Goal: Information Seeking & Learning: Learn about a topic

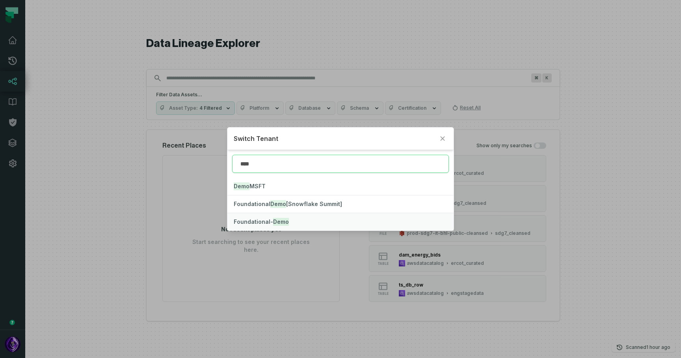
type input "****"
click at [280, 219] on mark "Demo" at bounding box center [281, 222] width 16 height 8
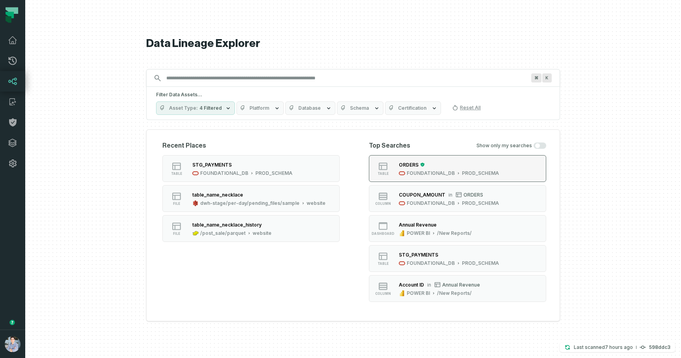
click at [452, 166] on div "ORDERS" at bounding box center [449, 165] width 100 height 8
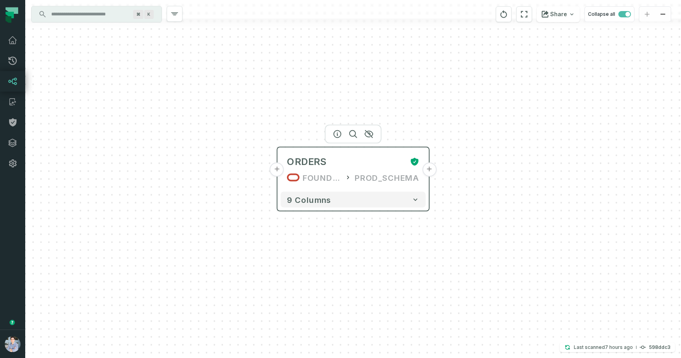
click at [277, 170] on button "+" at bounding box center [277, 169] width 14 height 14
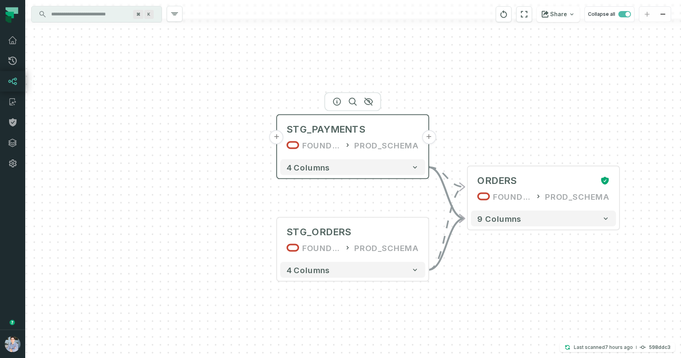
click at [277, 134] on button "+" at bounding box center [277, 137] width 14 height 14
click at [274, 139] on div "+ STG_PAYMENTS FOUNDATIONAL_DB PROD_SCHEMA + 4 columns + STG_ORDERS FOUNDATIONA…" at bounding box center [353, 179] width 656 height 358
click at [278, 140] on button "+" at bounding box center [277, 137] width 14 height 14
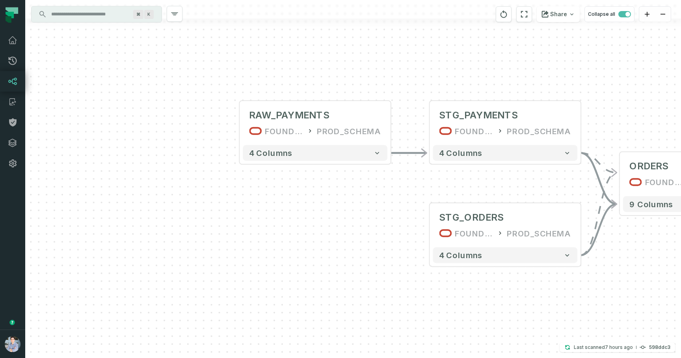
drag, startPoint x: 289, startPoint y: 215, endPoint x: 246, endPoint y: 143, distance: 83.9
click at [246, 143] on div "+ RAW_PAYMENTS FOUNDATIONAL_DB PROD_SCHEMA - 4 columns - STG_PAYMENTS FOUNDATIO…" at bounding box center [353, 179] width 656 height 358
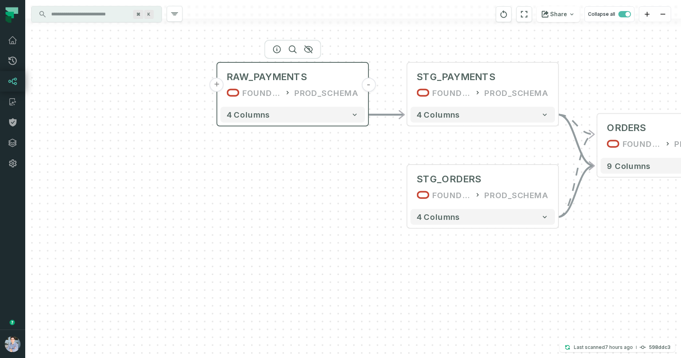
click at [221, 84] on button "+" at bounding box center [217, 85] width 14 height 14
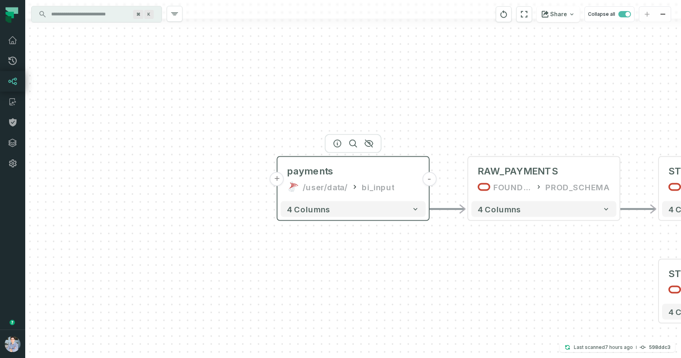
click at [280, 179] on button "+" at bounding box center [277, 179] width 14 height 14
click at [276, 178] on button "+" at bounding box center [277, 179] width 14 height 14
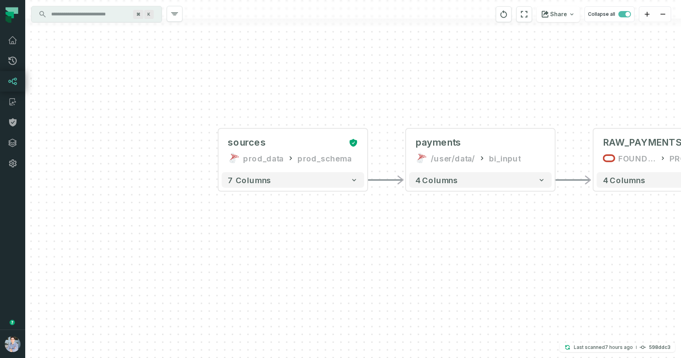
drag, startPoint x: 418, startPoint y: 269, endPoint x: 358, endPoint y: 226, distance: 73.3
click at [358, 226] on div "+ sources prod_data prod_schema + 7 columns - payments /user/data/ bi_input - 4…" at bounding box center [353, 179] width 656 height 358
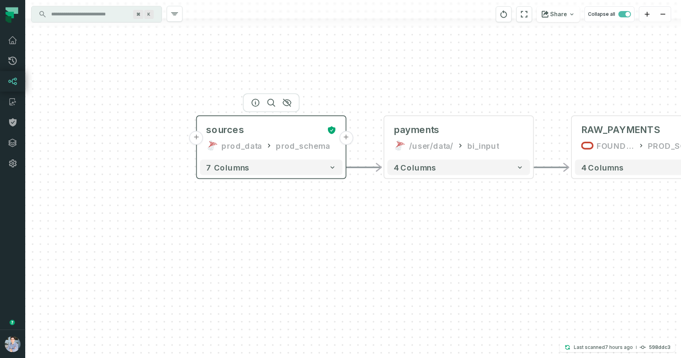
click at [199, 140] on button "+" at bounding box center [197, 138] width 14 height 14
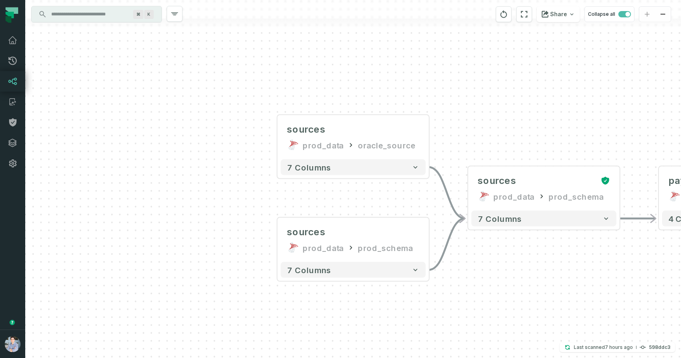
drag, startPoint x: 467, startPoint y: 296, endPoint x: 403, endPoint y: 242, distance: 83.7
click at [403, 242] on div "sources prod_data oracle_source - 7 columns sources prod_data prod_schema - 7 c…" at bounding box center [353, 179] width 656 height 358
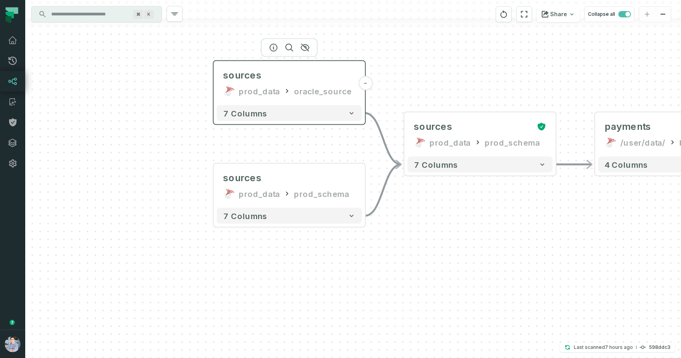
click at [230, 92] on icon at bounding box center [228, 93] width 5 height 4
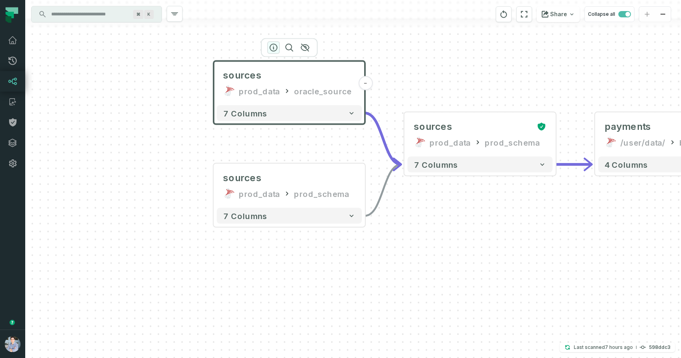
click at [274, 45] on icon "button" at bounding box center [273, 47] width 9 height 9
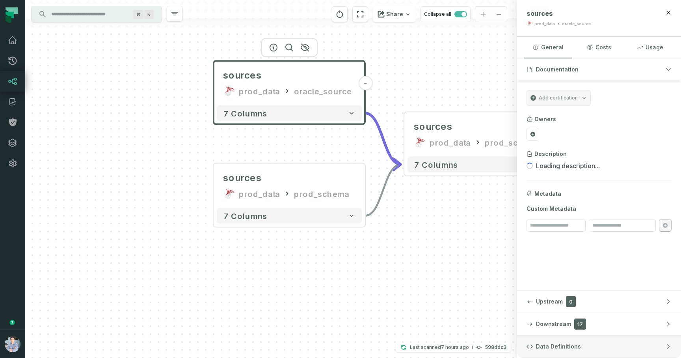
click at [579, 344] on button "Data Definitions" at bounding box center [599, 346] width 164 height 22
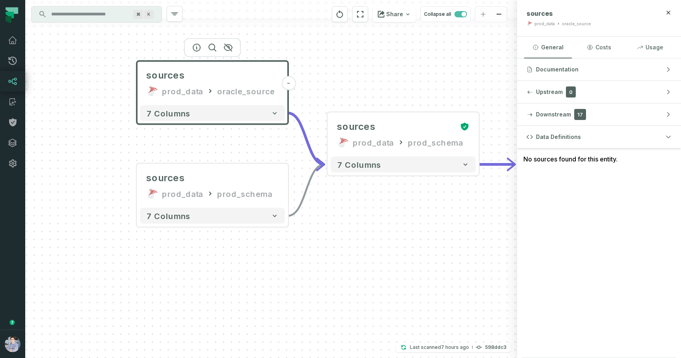
drag, startPoint x: 486, startPoint y: 63, endPoint x: 371, endPoint y: 64, distance: 115.6
click at [371, 64] on div "sources prod_data oracle_source - 7 columns sources prod_data prod_schema - 7 c…" at bounding box center [271, 179] width 492 height 358
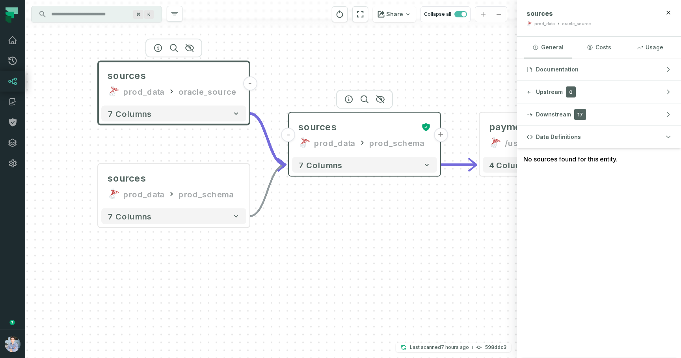
click at [304, 146] on icon at bounding box center [303, 144] width 6 height 5
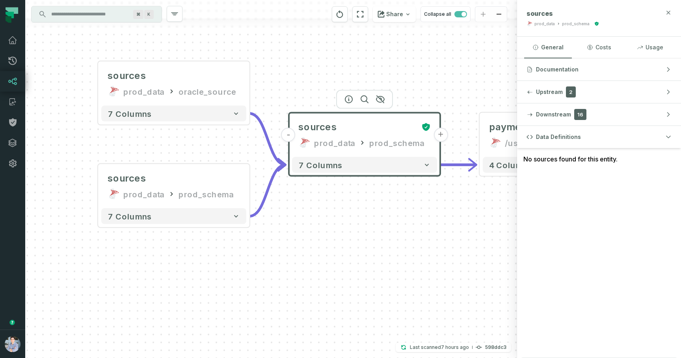
click at [669, 13] on icon "button" at bounding box center [669, 13] width 4 height 4
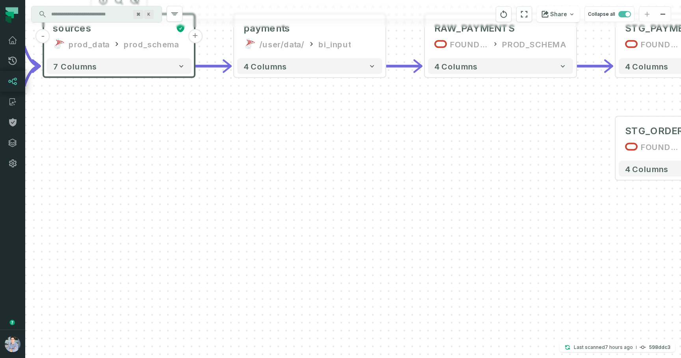
drag, startPoint x: 461, startPoint y: 220, endPoint x: 206, endPoint y: 117, distance: 275.4
click at [206, 117] on div "sources prod_data oracle_source - 7 columns sources prod_data prod_schema - 7 c…" at bounding box center [353, 179] width 656 height 358
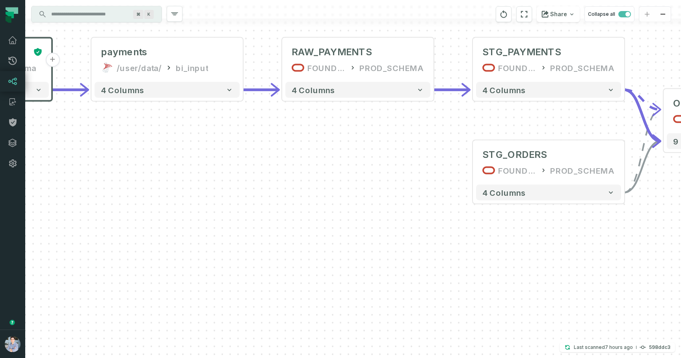
drag, startPoint x: 442, startPoint y: 132, endPoint x: 309, endPoint y: 160, distance: 135.7
click at [309, 160] on div "sources prod_data oracle_source - 7 columns sources prod_data prod_schema - 7 c…" at bounding box center [353, 179] width 656 height 358
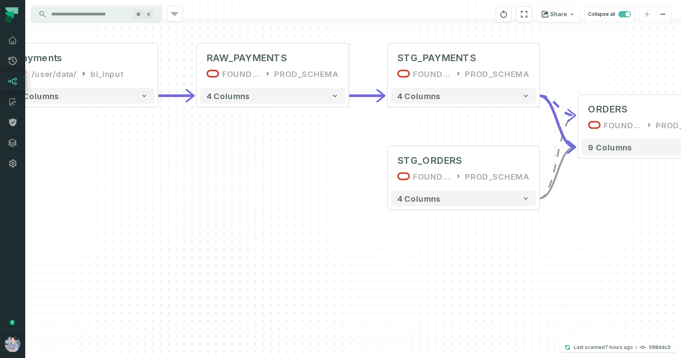
drag, startPoint x: 358, startPoint y: 151, endPoint x: 259, endPoint y: 170, distance: 101.2
click at [259, 170] on div "sources prod_data oracle_source - 7 columns sources prod_data prod_schema - 7 c…" at bounding box center [353, 179] width 656 height 358
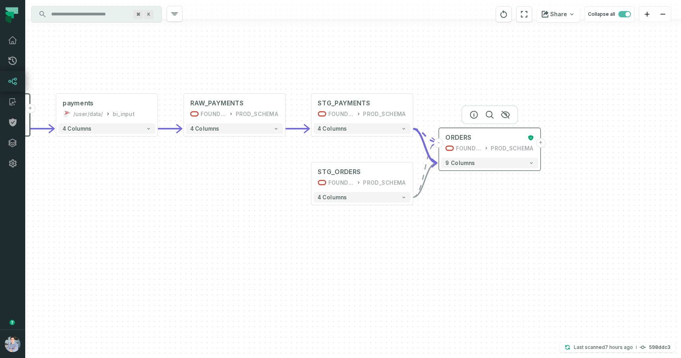
click at [540, 145] on button "+" at bounding box center [540, 142] width 9 height 9
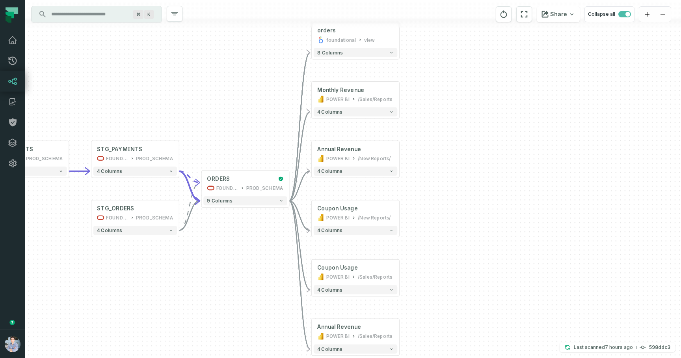
drag, startPoint x: 245, startPoint y: 246, endPoint x: 261, endPoint y: 172, distance: 76.6
click at [261, 172] on div "+ orders foundational view + 8 columns + Monthly Revenue POWER BI /Sales/Report…" at bounding box center [353, 179] width 656 height 358
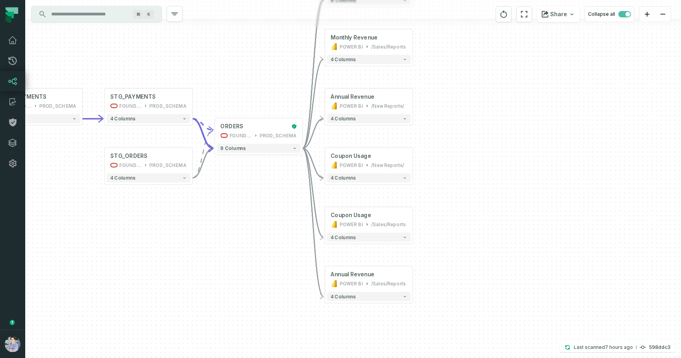
drag, startPoint x: 473, startPoint y: 123, endPoint x: 473, endPoint y: 181, distance: 57.6
click at [473, 181] on div "+ orders foundational view + 8 columns + Monthly Revenue POWER BI /Sales/Report…" at bounding box center [353, 179] width 656 height 358
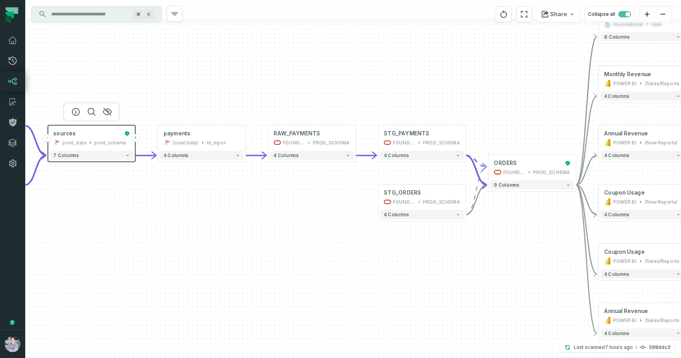
drag, startPoint x: 245, startPoint y: 119, endPoint x: 530, endPoint y: 103, distance: 285.6
click at [530, 103] on div "+ orders foundational view + 8 columns + Monthly Revenue POWER BI /Sales/Report…" at bounding box center [353, 179] width 656 height 358
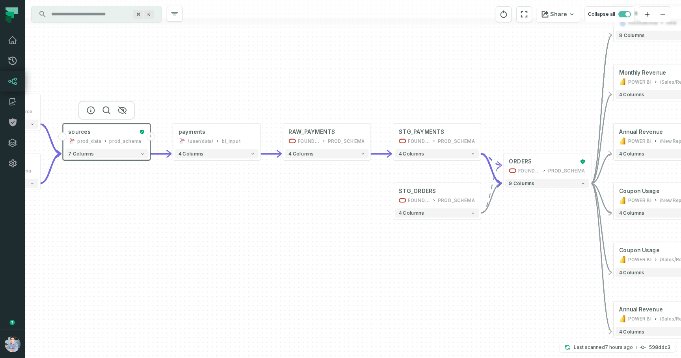
drag, startPoint x: 258, startPoint y: 221, endPoint x: 344, endPoint y: 215, distance: 85.8
click at [343, 215] on div "+ orders foundational view + 8 columns + Monthly Revenue POWER BI /Sales/Report…" at bounding box center [353, 179] width 656 height 358
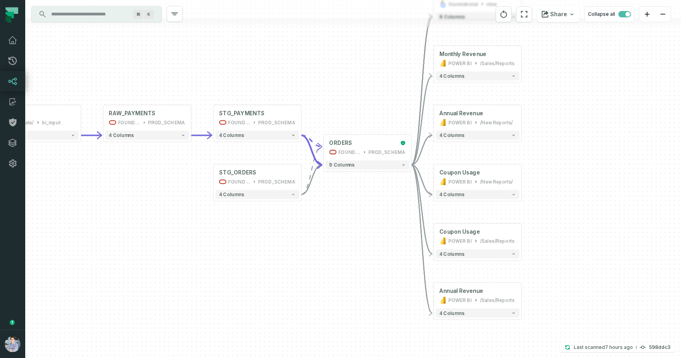
drag, startPoint x: 607, startPoint y: 248, endPoint x: 344, endPoint y: 232, distance: 263.2
click at [343, 232] on div "+ orders foundational view + 8 columns + Monthly Revenue POWER BI /Sales/Report…" at bounding box center [353, 179] width 656 height 358
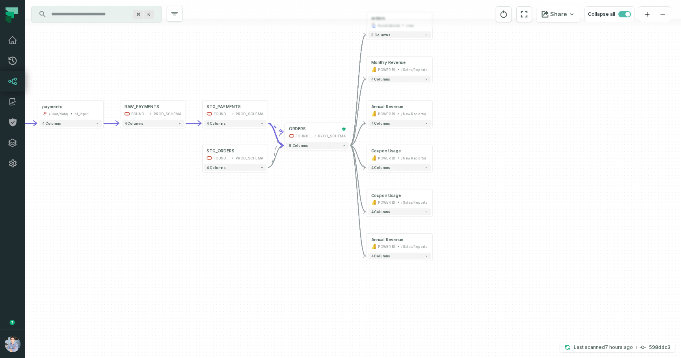
drag, startPoint x: 276, startPoint y: 207, endPoint x: 315, endPoint y: 207, distance: 39.0
click at [315, 207] on div "+ orders foundational view + 8 columns + Monthly Revenue POWER BI /Sales/Report…" at bounding box center [353, 179] width 656 height 358
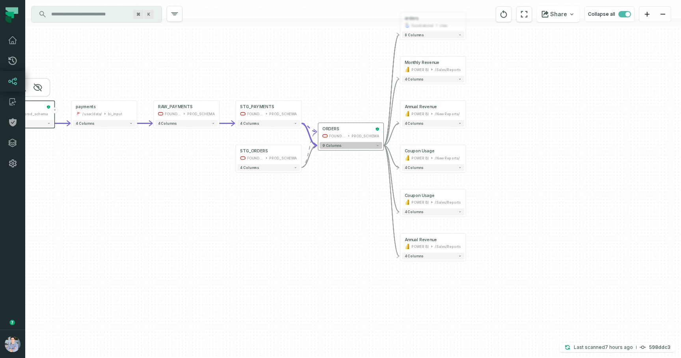
click at [355, 147] on button "9 columns" at bounding box center [351, 145] width 63 height 7
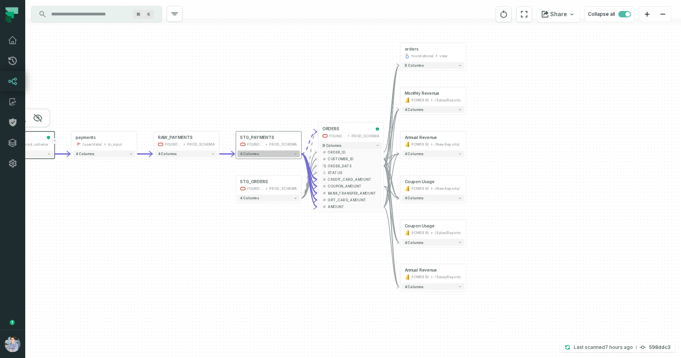
click at [286, 156] on button "4 columns" at bounding box center [268, 153] width 63 height 7
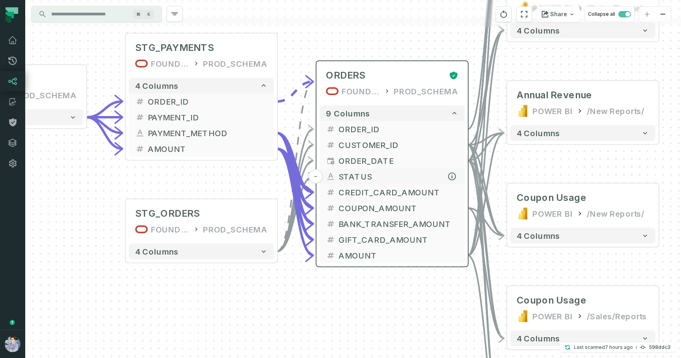
click at [392, 181] on span "STATUS" at bounding box center [399, 176] width 120 height 12
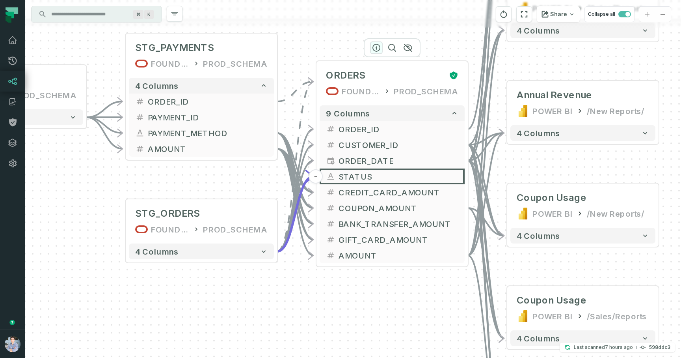
click at [380, 46] on icon "button" at bounding box center [376, 47] width 7 height 7
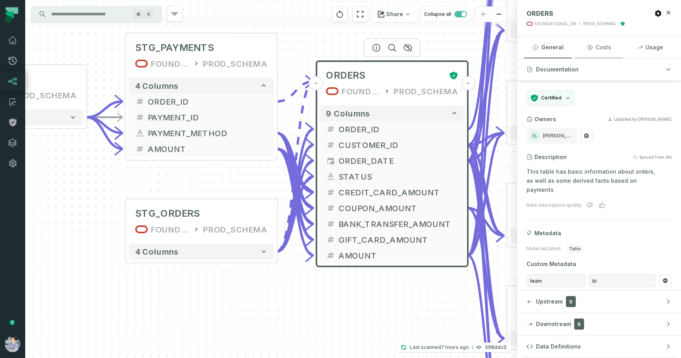
click at [602, 46] on button "Costs" at bounding box center [599, 47] width 48 height 21
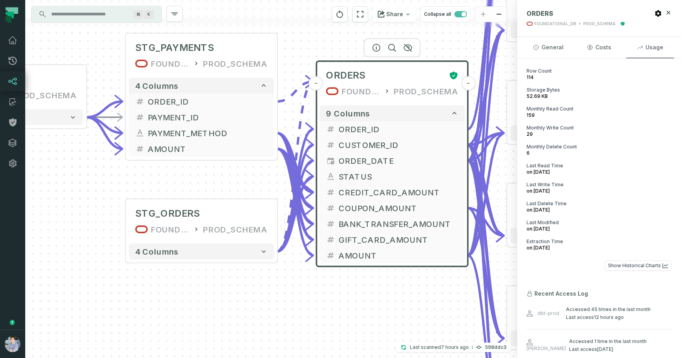
click at [648, 52] on button "Usage" at bounding box center [651, 47] width 48 height 21
click at [545, 49] on button "General" at bounding box center [549, 47] width 48 height 21
click at [656, 50] on button "Usage" at bounding box center [651, 47] width 48 height 21
click at [558, 43] on button "General" at bounding box center [549, 47] width 48 height 21
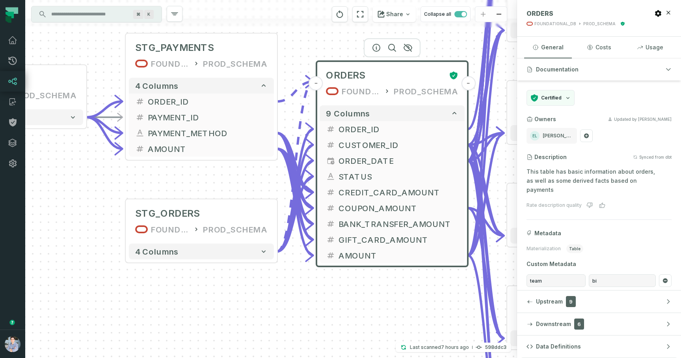
scroll to position [15, 0]
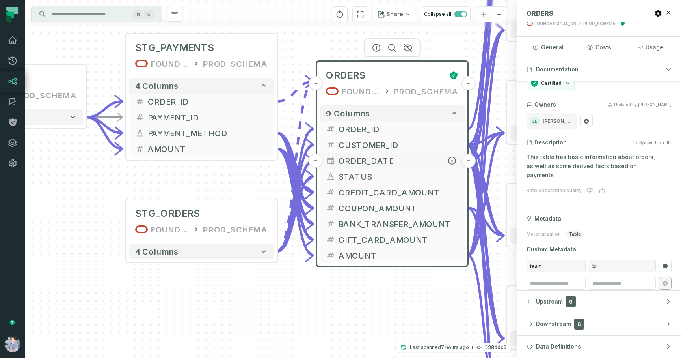
click at [350, 156] on span "ORDER_DATE" at bounding box center [399, 161] width 120 height 12
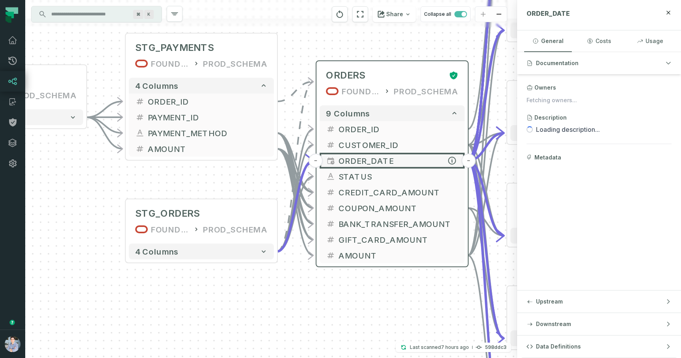
scroll to position [0, 0]
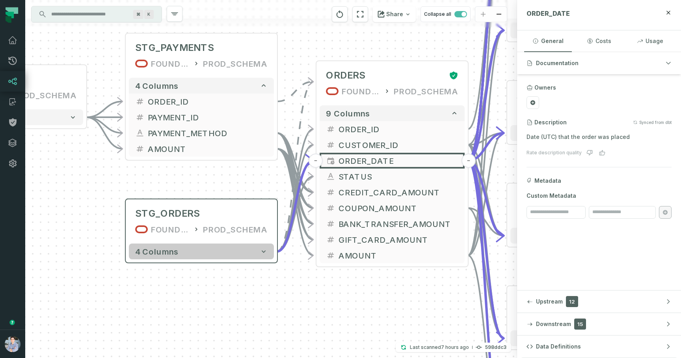
click at [272, 258] on button "4 columns" at bounding box center [201, 251] width 145 height 16
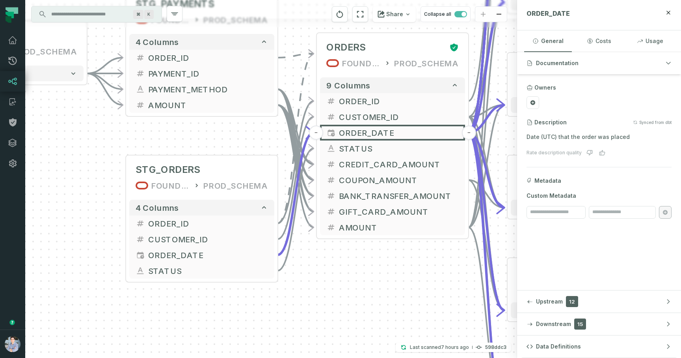
drag, startPoint x: 316, startPoint y: 314, endPoint x: 316, endPoint y: 264, distance: 50.5
click at [316, 264] on div "+ orders foundational view + 8 columns + Monthly Revenue POWER BI /Sales/Report…" at bounding box center [271, 179] width 492 height 358
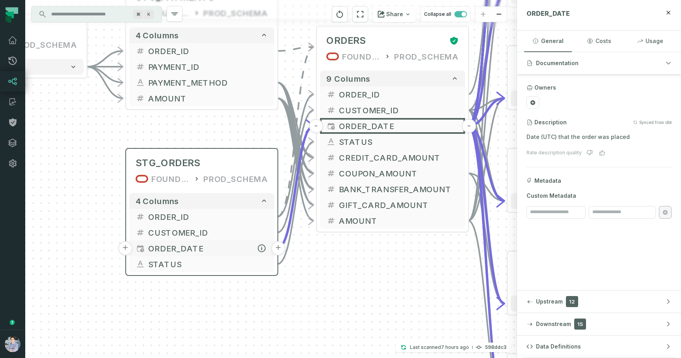
click at [125, 248] on button "+" at bounding box center [125, 248] width 14 height 14
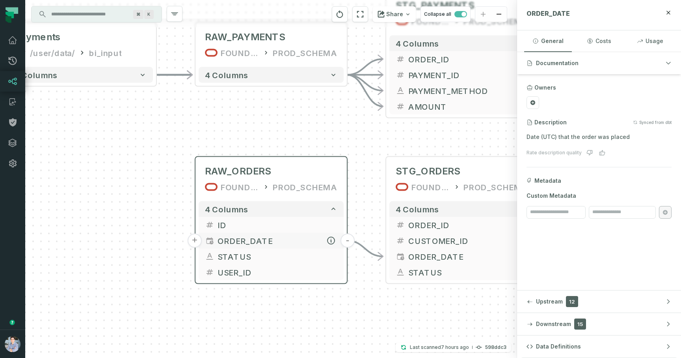
click at [195, 241] on button "+" at bounding box center [195, 240] width 14 height 14
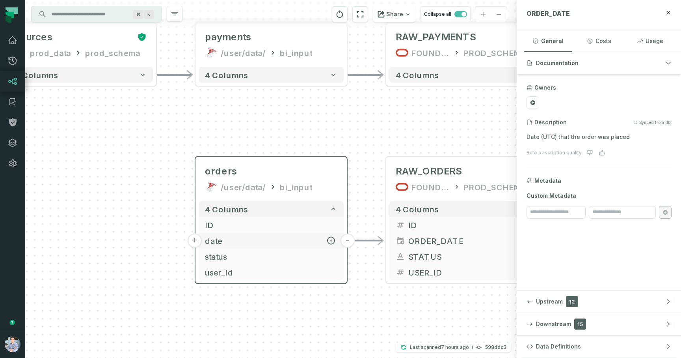
click at [276, 243] on span "date" at bounding box center [271, 241] width 133 height 12
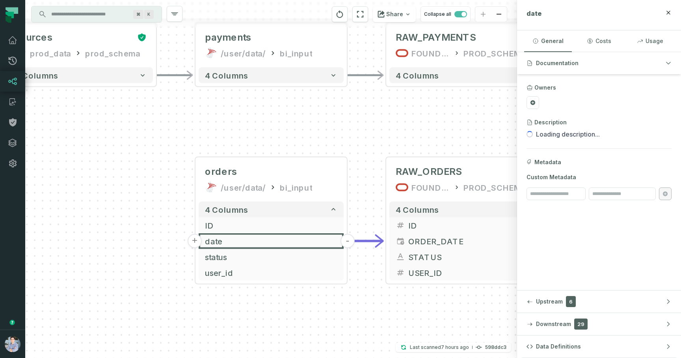
drag, startPoint x: 436, startPoint y: 99, endPoint x: 412, endPoint y: 99, distance: 24.1
click at [412, 99] on div "+ orders /user/data/ bi_input + 4 columns + ID + + date - + status + + user_id …" at bounding box center [271, 179] width 492 height 358
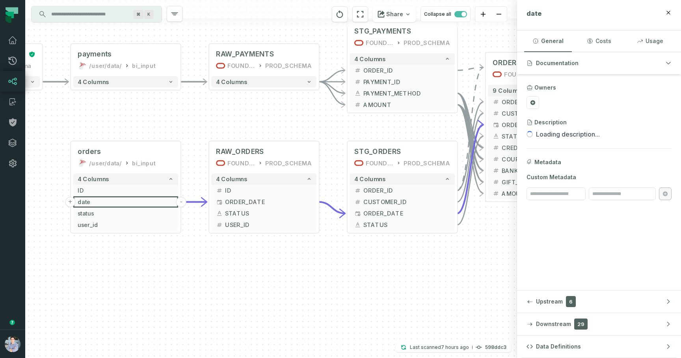
drag, startPoint x: 423, startPoint y: 119, endPoint x: 215, endPoint y: 119, distance: 208.2
click at [215, 119] on div "+ orders /user/data/ bi_input + 4 columns + ID + + date - + status + + user_id …" at bounding box center [271, 179] width 492 height 358
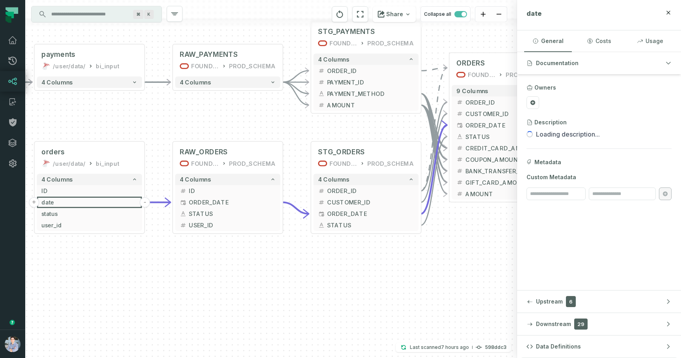
drag, startPoint x: 234, startPoint y: 120, endPoint x: 282, endPoint y: 120, distance: 47.3
click at [282, 120] on div "+ orders /user/data/ bi_input + 4 columns + ID + + date - + status + + user_id …" at bounding box center [271, 179] width 492 height 358
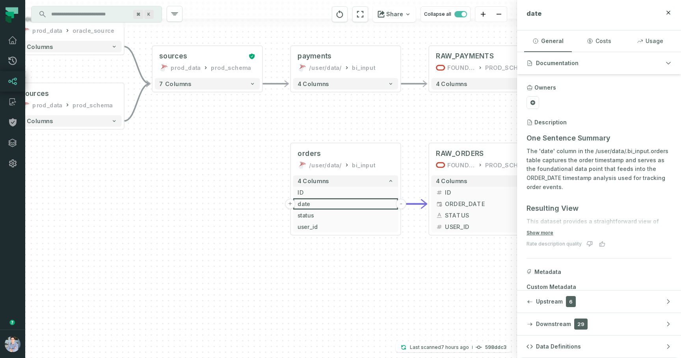
drag, startPoint x: 252, startPoint y: 124, endPoint x: 461, endPoint y: 125, distance: 208.6
click at [462, 125] on div "+ orders /user/data/ bi_input + 4 columns + ID + + date - + status + + user_id …" at bounding box center [271, 179] width 492 height 358
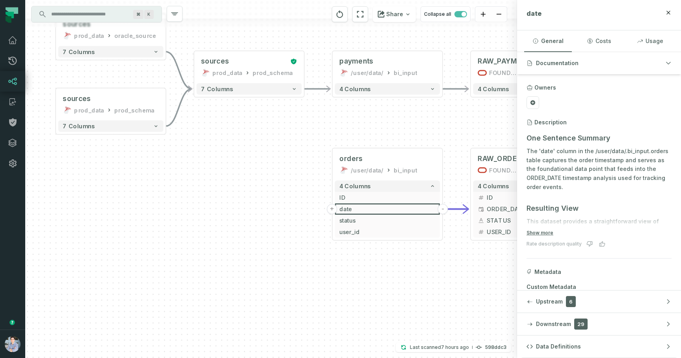
drag, startPoint x: 246, startPoint y: 132, endPoint x: 277, endPoint y: 135, distance: 30.9
click at [276, 135] on div "+ orders /user/data/ bi_input + 4 columns + ID + + date - + status + + user_id …" at bounding box center [271, 179] width 492 height 358
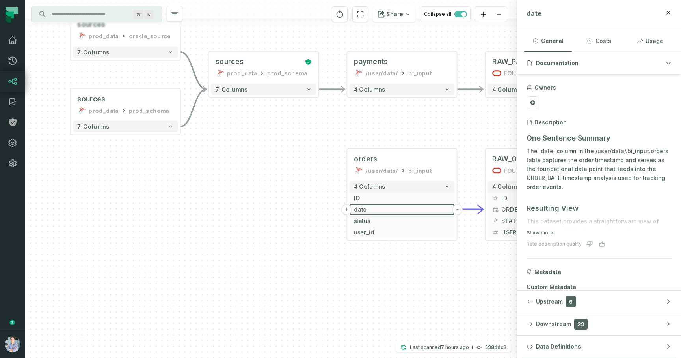
drag, startPoint x: 340, startPoint y: 126, endPoint x: 204, endPoint y: 126, distance: 136.1
click at [204, 126] on div "+ orders /user/data/ bi_input + 4 columns + ID + + date - + status + + user_id …" at bounding box center [271, 179] width 492 height 358
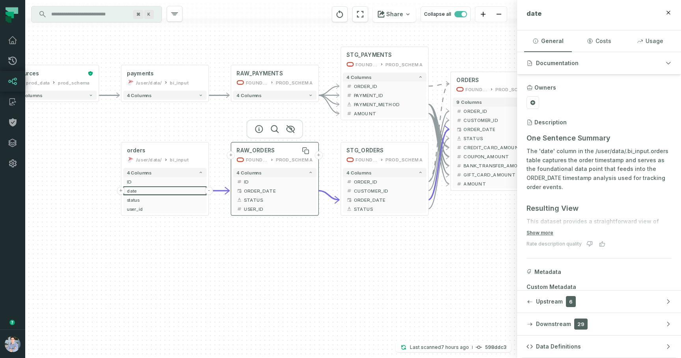
drag, startPoint x: 326, startPoint y: 153, endPoint x: 238, endPoint y: 151, distance: 88.4
click at [238, 151] on span "RAW_ORDERS" at bounding box center [256, 150] width 38 height 7
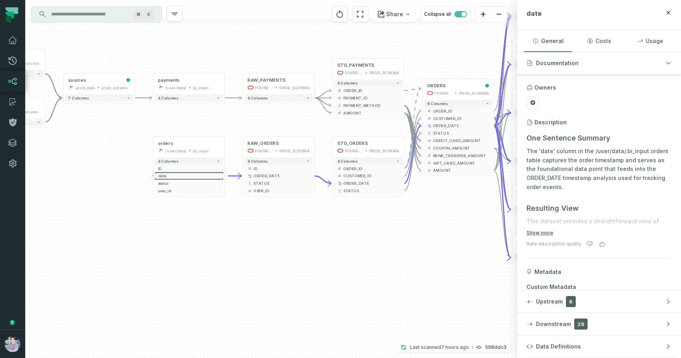
click at [245, 120] on div "+ orders /user/data/ bi_input + 4 columns + ID + + date - + status + + user_id …" at bounding box center [271, 179] width 492 height 358
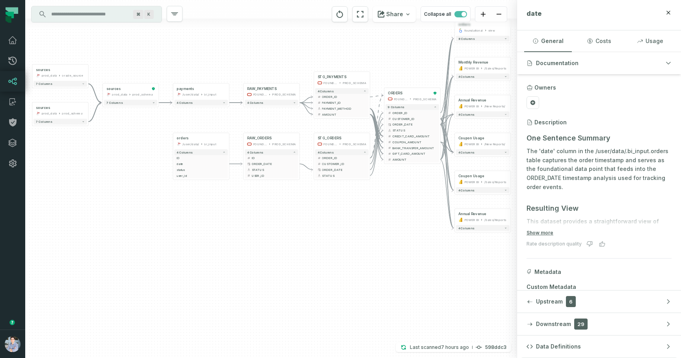
click at [265, 122] on div "+ orders /user/data/ bi_input + 4 columns + ID + + date - + status + + user_id …" at bounding box center [271, 179] width 492 height 358
click at [7, 60] on link "Pull Requests" at bounding box center [12, 60] width 25 height 21
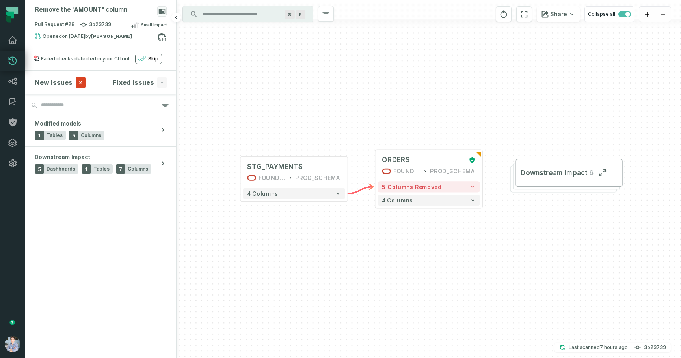
click at [69, 82] on h4 "New Issues" at bounding box center [54, 82] width 38 height 9
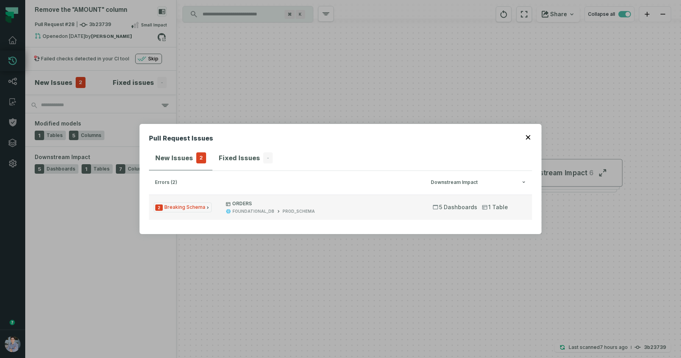
click at [354, 206] on p "ORDERS" at bounding box center [322, 203] width 193 height 6
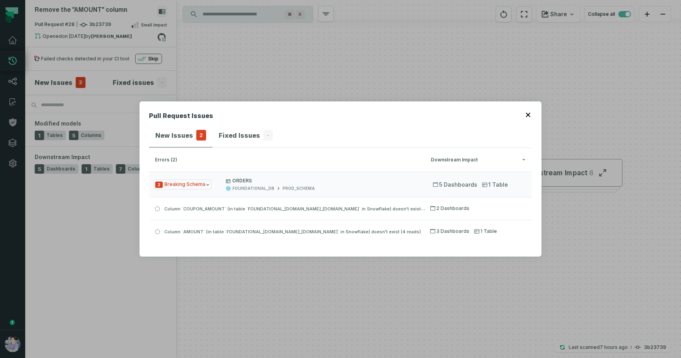
click at [528, 111] on button "button" at bounding box center [529, 114] width 6 height 6
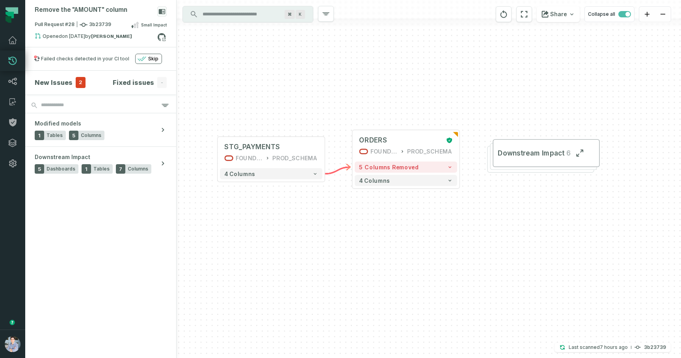
drag, startPoint x: 469, startPoint y: 183, endPoint x: 461, endPoint y: 181, distance: 8.7
click at [461, 181] on div "+ ORDERS FOUNDATIONAL_DB PROD_SCHEMA + 5 columns removed 4 columns + STG_PAYMEN…" at bounding box center [429, 179] width 505 height 358
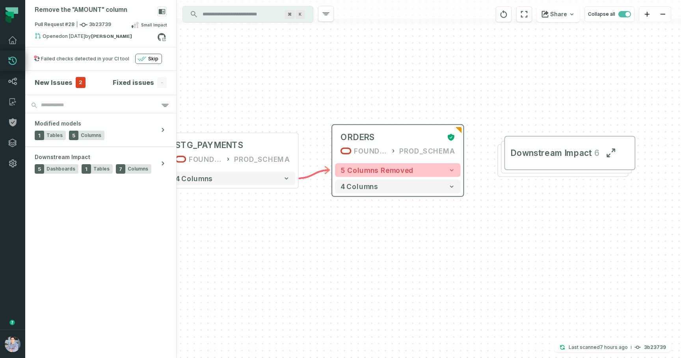
click at [449, 170] on icon "button" at bounding box center [452, 169] width 7 height 7
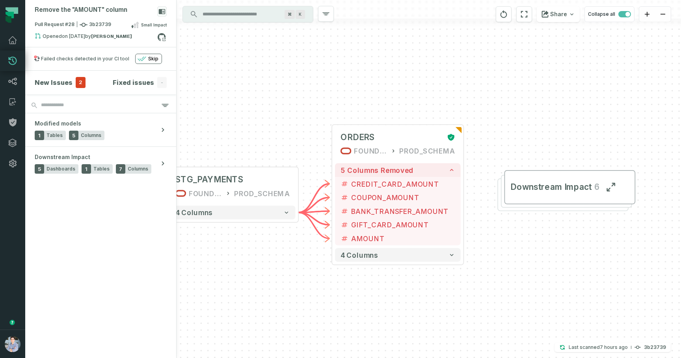
drag, startPoint x: 490, startPoint y: 269, endPoint x: 490, endPoint y: 235, distance: 33.5
click at [490, 235] on div "+ ORDERS FOUNDATIONAL_DB PROD_SCHEMA + 5 columns removed - CREDIT_CARD_AMOUNT -…" at bounding box center [429, 179] width 505 height 358
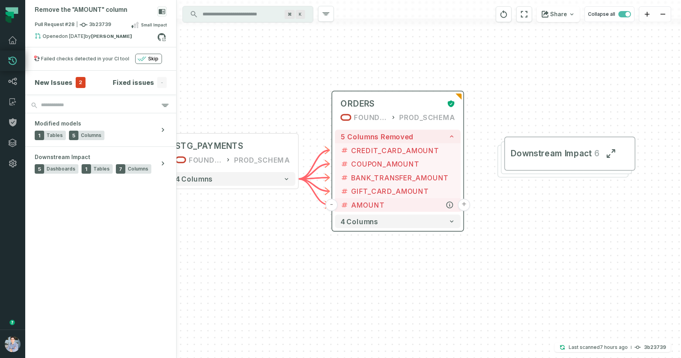
click at [464, 204] on button "+" at bounding box center [464, 205] width 12 height 12
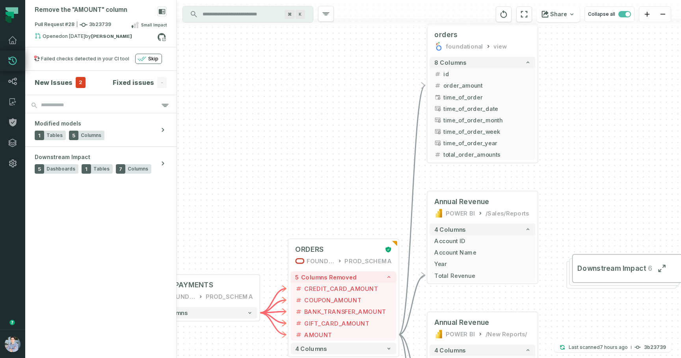
drag, startPoint x: 545, startPoint y: 230, endPoint x: 620, endPoint y: 135, distance: 121.0
click at [620, 135] on div "+ orders foundational view + 8 columns + id - order_amount + time_of_order + ti…" at bounding box center [429, 179] width 505 height 358
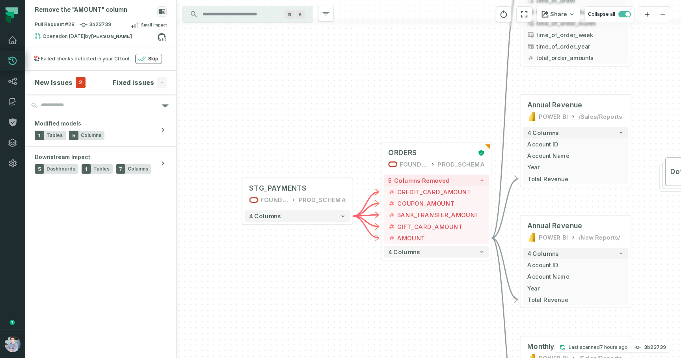
drag, startPoint x: 341, startPoint y: 157, endPoint x: 391, endPoint y: 98, distance: 77.8
click at [391, 98] on div "+ orders foundational view + 8 columns + id - order_amount + time_of_order + ti…" at bounding box center [429, 179] width 505 height 358
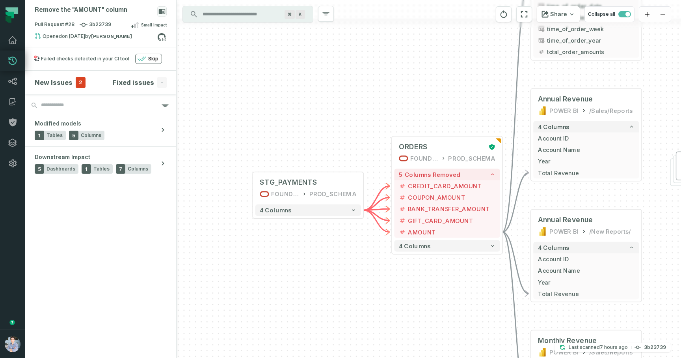
drag, startPoint x: 339, startPoint y: 267, endPoint x: 349, endPoint y: 262, distance: 10.6
click at [349, 262] on div "+ orders foundational view + 8 columns + id - order_amount + time_of_order + ti…" at bounding box center [429, 179] width 505 height 358
click at [162, 38] on icon at bounding box center [162, 37] width 10 height 10
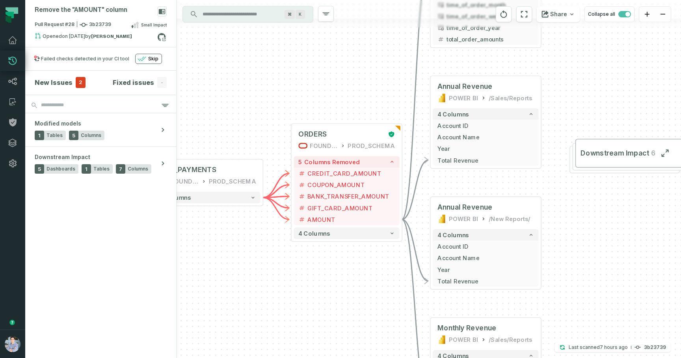
drag, startPoint x: 403, startPoint y: 88, endPoint x: 365, endPoint y: 88, distance: 37.5
click at [365, 88] on div "+ orders foundational view + 8 columns + id - order_amount + time_of_order + ti…" at bounding box center [429, 179] width 505 height 358
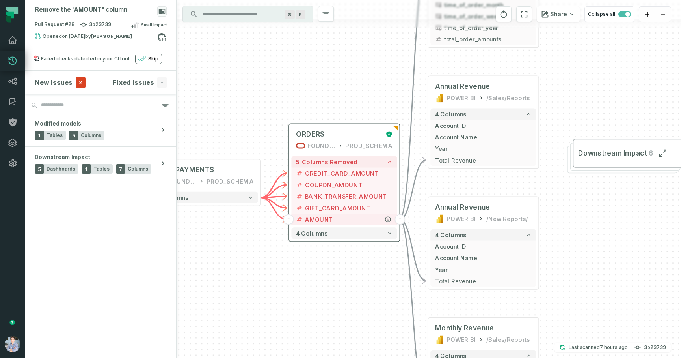
click at [372, 216] on span "AMOUNT" at bounding box center [349, 219] width 88 height 9
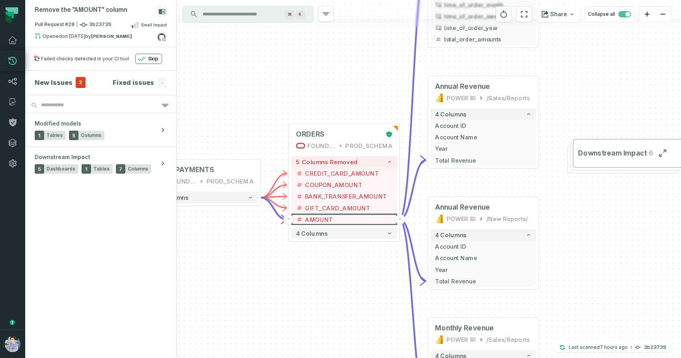
click at [272, 53] on div "+ orders foundational view + 8 columns + id - order_amount + time_of_order + ti…" at bounding box center [429, 179] width 505 height 358
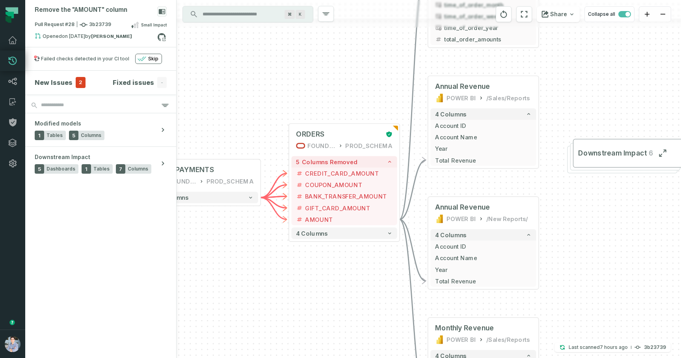
click at [293, 58] on div "+ orders foundational view + 8 columns + id - order_amount + time_of_order + ti…" at bounding box center [429, 179] width 505 height 358
drag, startPoint x: 592, startPoint y: 206, endPoint x: 497, endPoint y: 207, distance: 94.3
click at [497, 207] on div "+ orders foundational view + 8 columns + id - order_amount + time_of_order + ti…" at bounding box center [429, 179] width 505 height 358
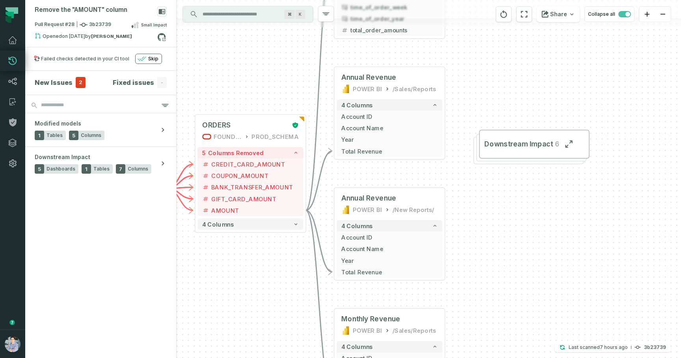
drag, startPoint x: 491, startPoint y: 272, endPoint x: 491, endPoint y: 255, distance: 17.0
click at [491, 255] on div "+ orders foundational view + 8 columns + id - order_amount + time_of_order + ti…" at bounding box center [429, 179] width 505 height 358
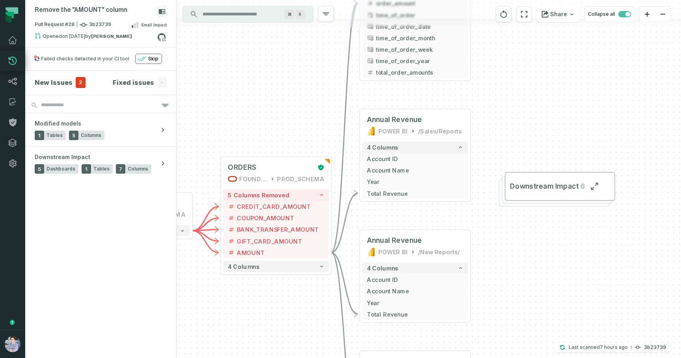
drag, startPoint x: 513, startPoint y: 205, endPoint x: 544, endPoint y: 277, distance: 77.6
click at [545, 277] on div "+ orders foundational view + 8 columns + id - order_amount + time_of_order + ti…" at bounding box center [429, 179] width 505 height 358
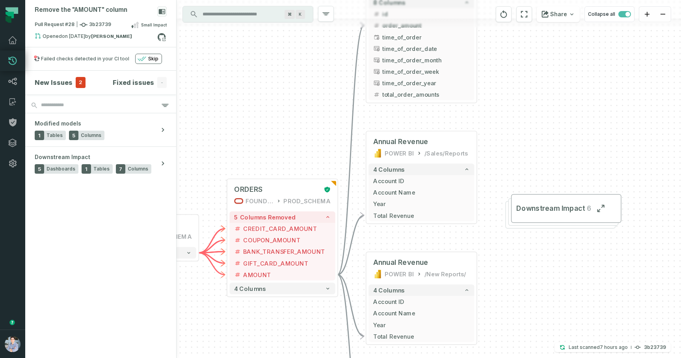
click at [287, 112] on div "+ orders foundational view + 8 columns + id - order_amount + time_of_order + ti…" at bounding box center [429, 179] width 505 height 358
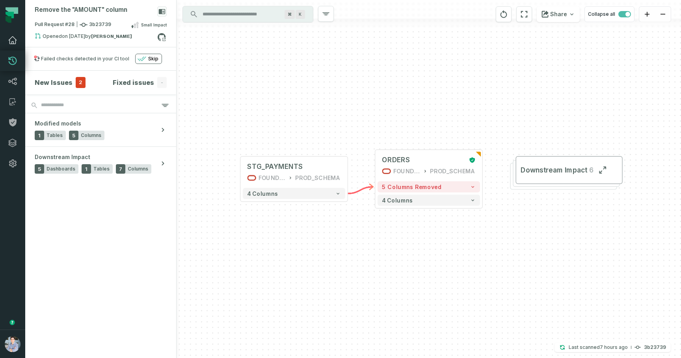
click at [13, 37] on icon at bounding box center [13, 40] width 8 height 7
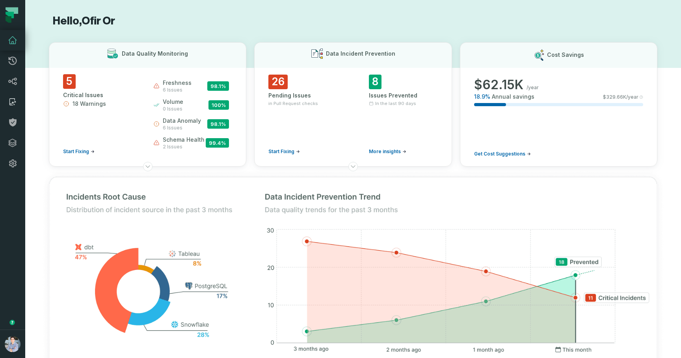
click at [12, 105] on icon at bounding box center [12, 101] width 6 height 7
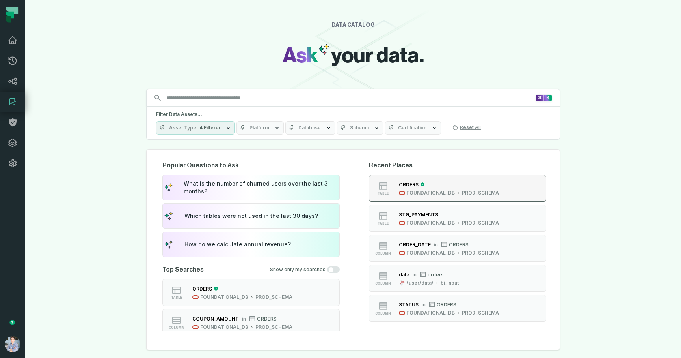
click at [438, 192] on div "FOUNDATIONAL_DB" at bounding box center [431, 193] width 48 height 6
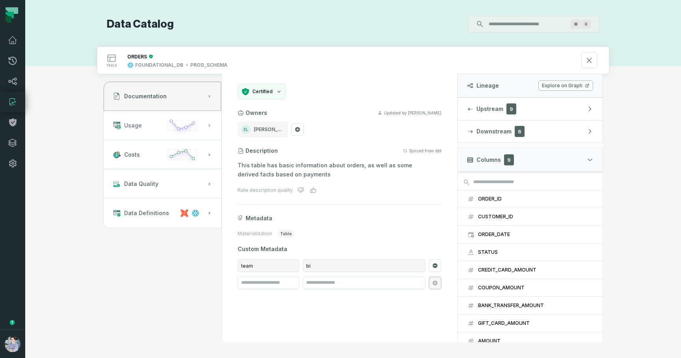
click at [147, 129] on button "Usage" at bounding box center [163, 125] width 118 height 29
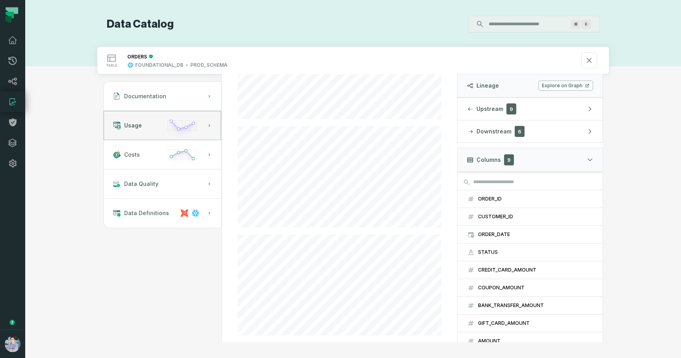
scroll to position [159, 0]
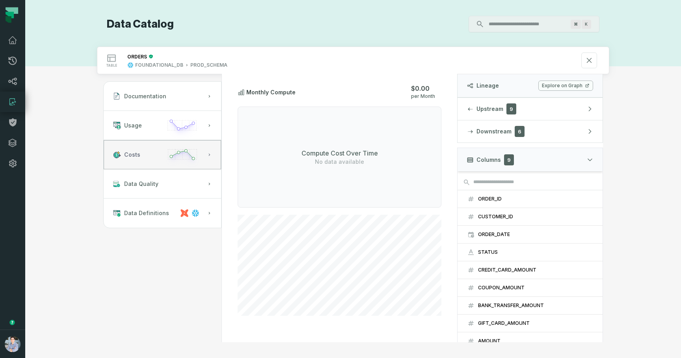
click at [170, 155] on circle "button" at bounding box center [171, 156] width 3 height 3
click at [177, 191] on button "Data Quality" at bounding box center [163, 183] width 118 height 29
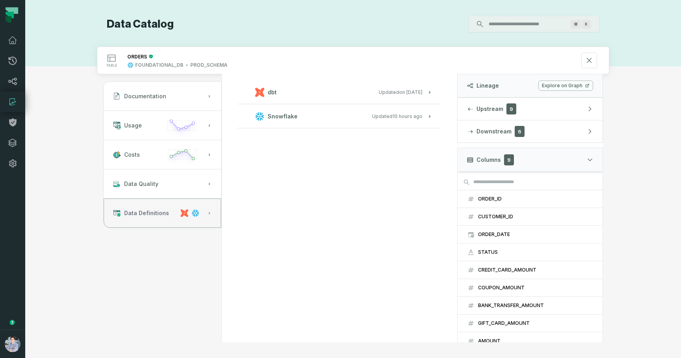
click at [155, 215] on span "Data Definitions" at bounding box center [146, 213] width 45 height 8
click at [159, 99] on span "Documentation" at bounding box center [145, 96] width 42 height 8
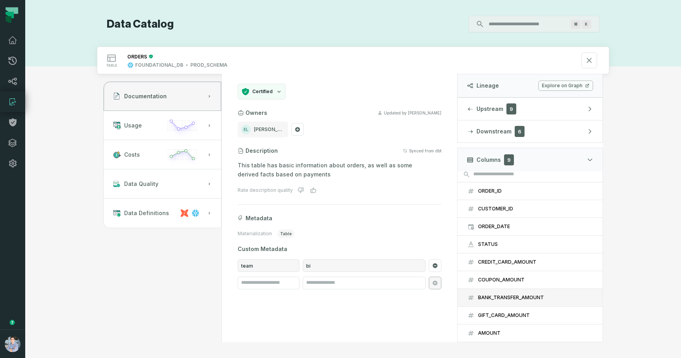
scroll to position [0, 0]
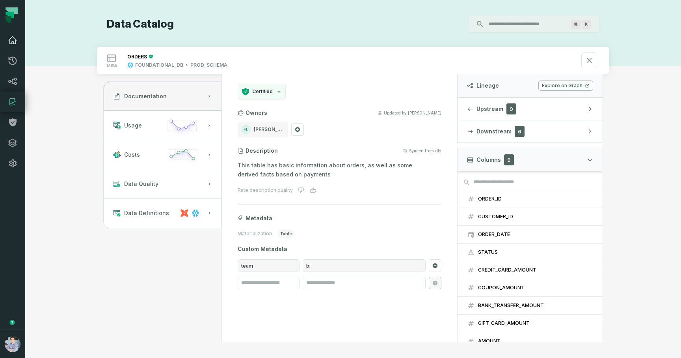
click at [15, 39] on icon at bounding box center [13, 40] width 8 height 7
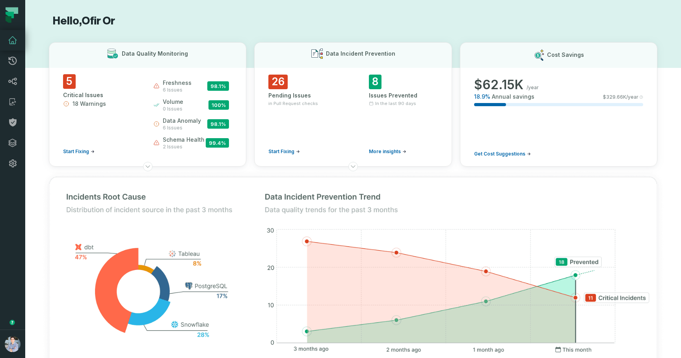
click at [432, 182] on img at bounding box center [353, 275] width 640 height 229
click at [383, 21] on h1 "Hello, Ofir Or" at bounding box center [353, 21] width 609 height 14
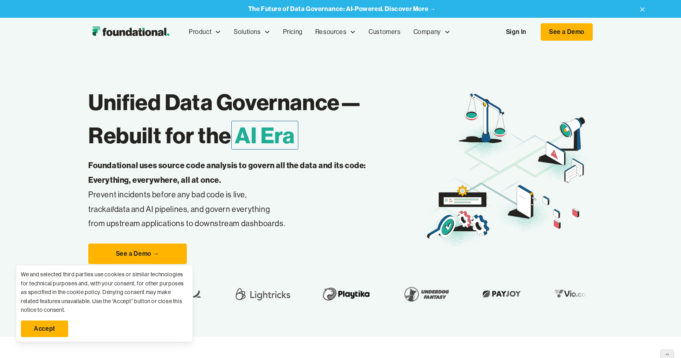
click at [34, 326] on link "Accept" at bounding box center [44, 328] width 47 height 17
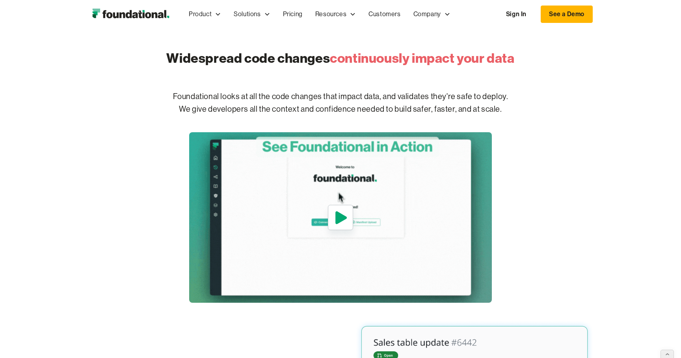
scroll to position [331, 0]
